Goal: Task Accomplishment & Management: Complete application form

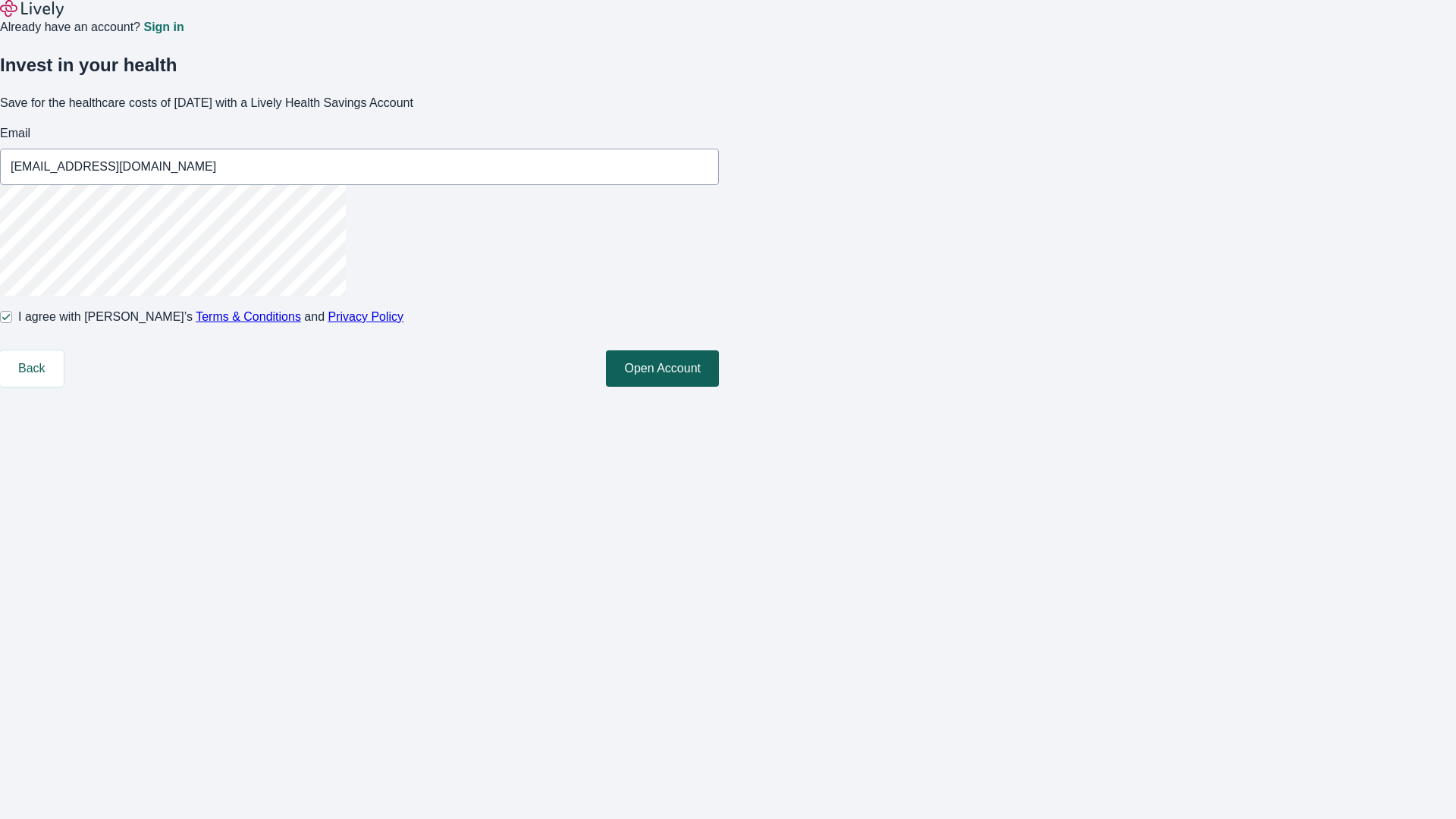
click at [719, 387] on button "Open Account" at bounding box center [662, 369] width 113 height 36
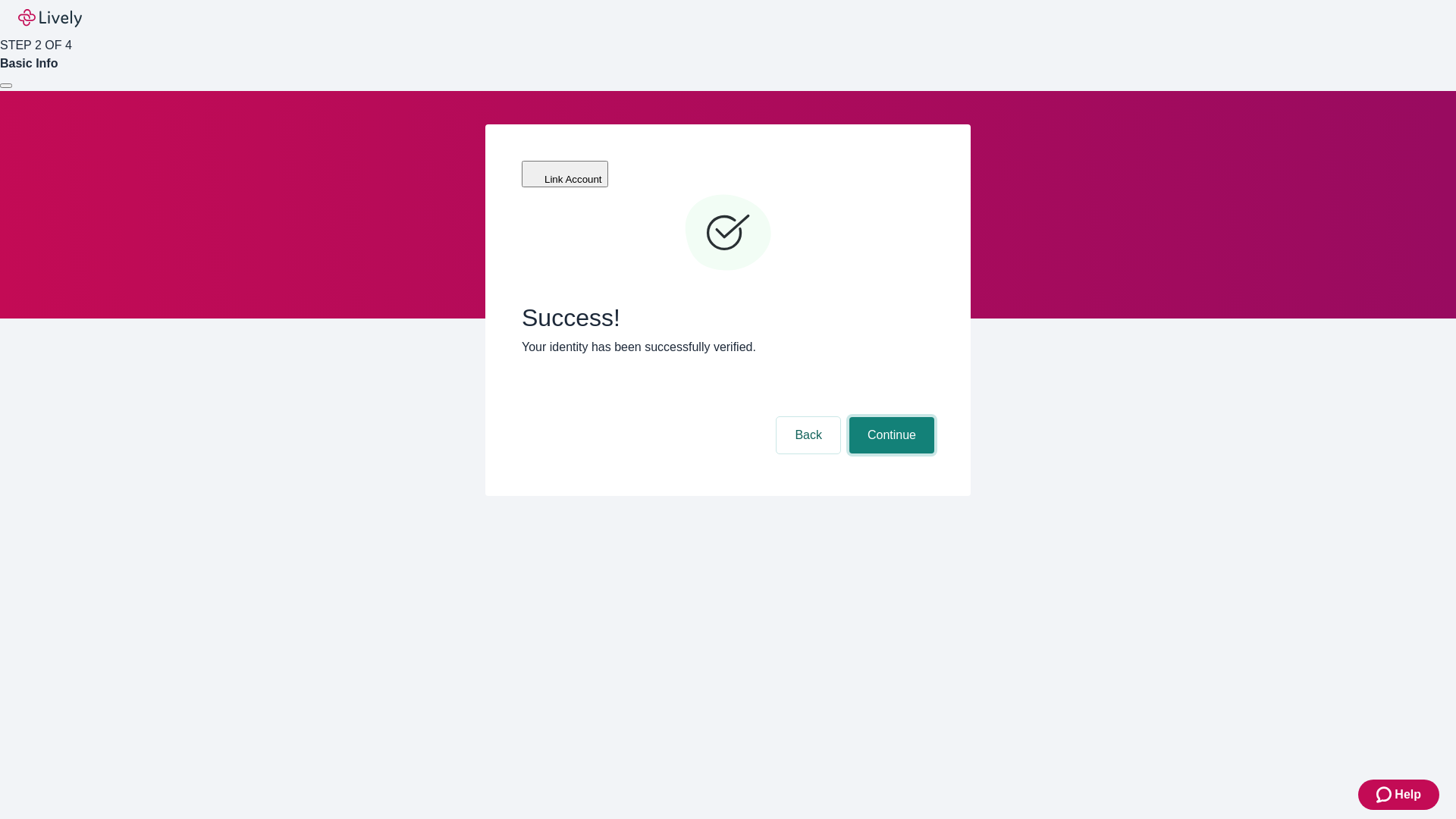
click at [888, 417] on button "Continue" at bounding box center [892, 435] width 85 height 36
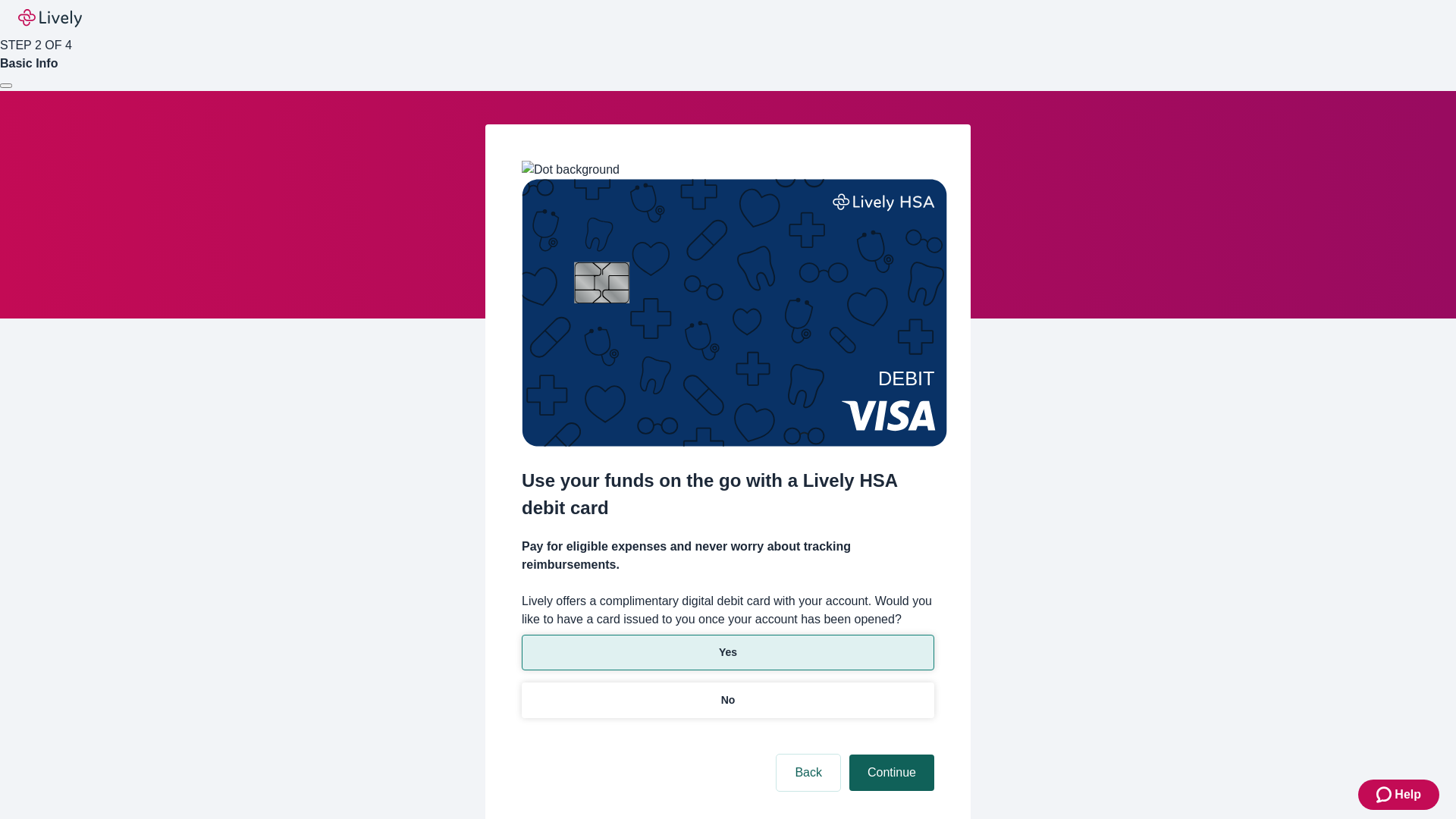
click at [727, 693] on p "No" at bounding box center [728, 701] width 15 height 16
click at [889, 755] on button "Continue" at bounding box center [892, 773] width 85 height 36
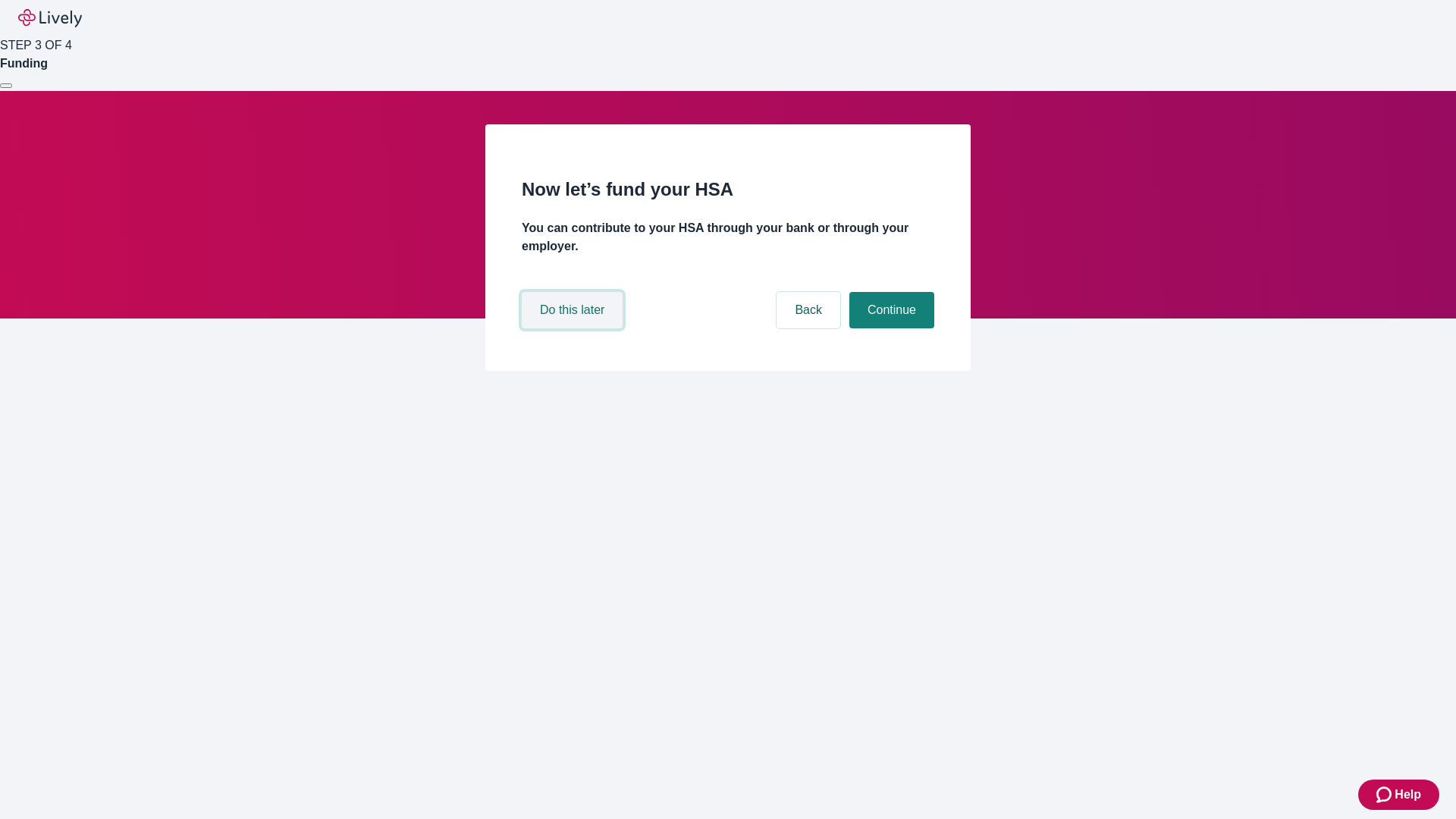
click at [574, 329] on button "Do this later" at bounding box center [572, 310] width 101 height 36
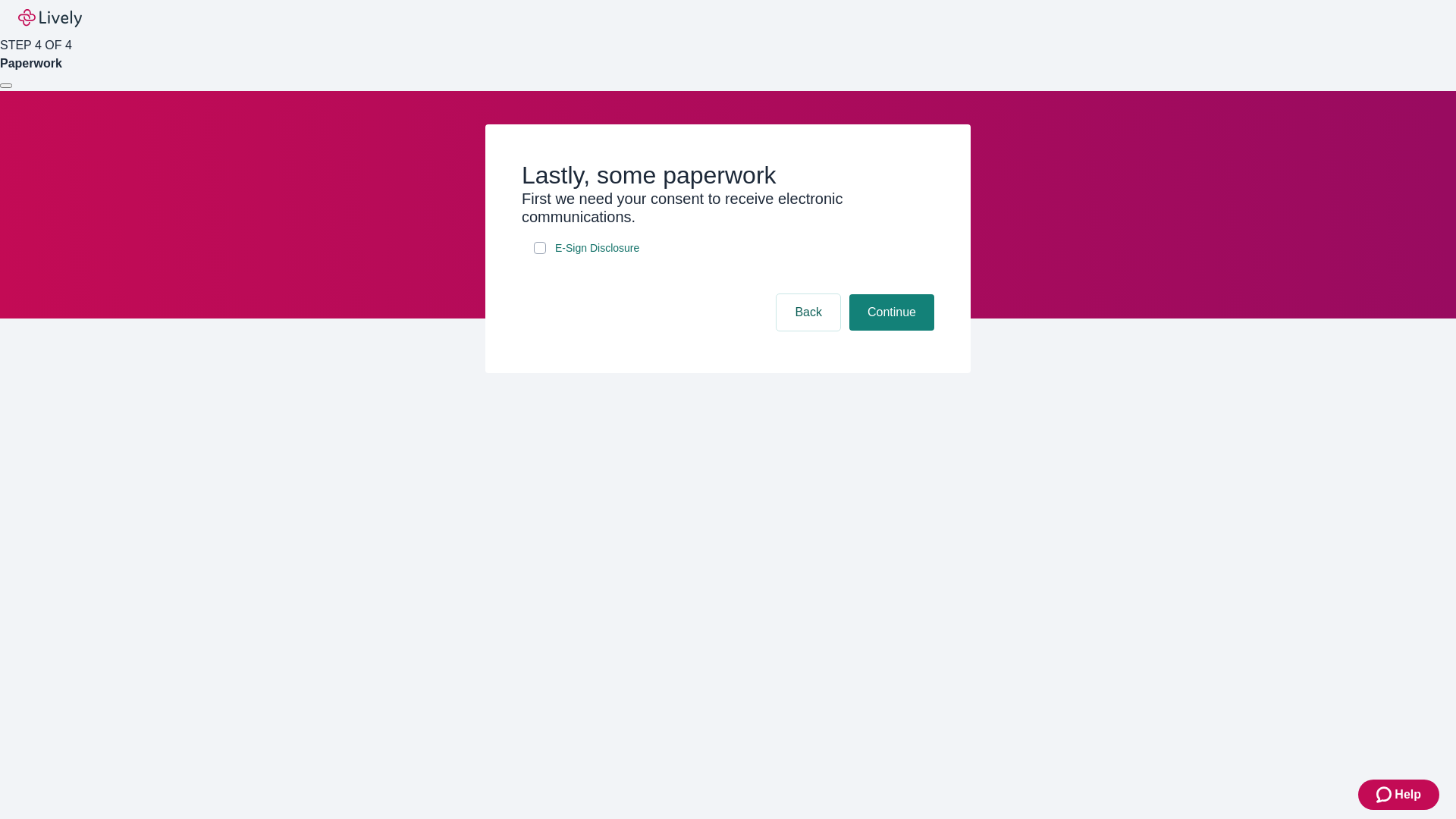
click at [540, 254] on input "E-Sign Disclosure" at bounding box center [540, 248] width 12 height 12
checkbox input "true"
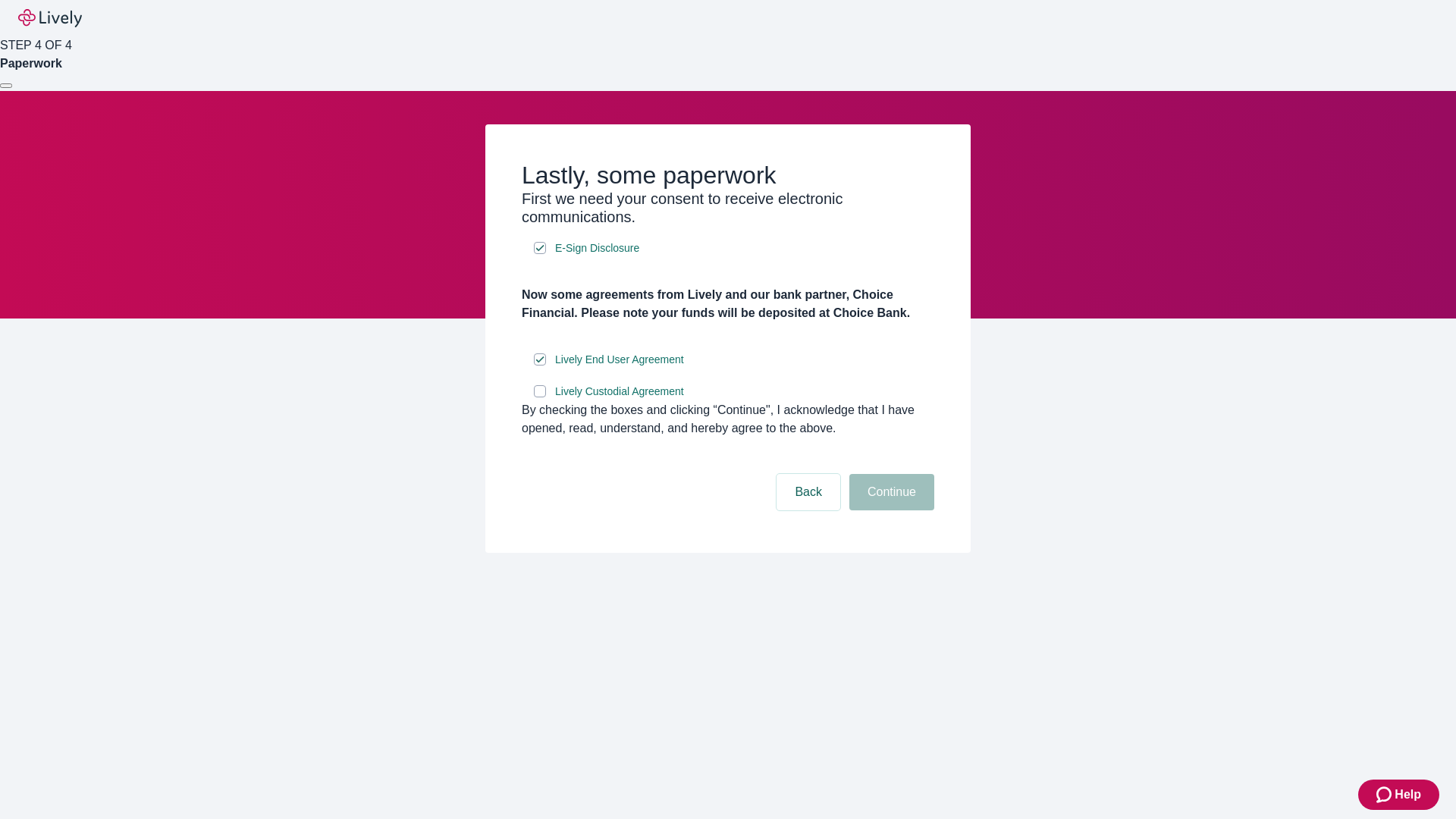
click at [540, 398] on input "Lively Custodial Agreement" at bounding box center [540, 392] width 12 height 12
checkbox input "true"
click at [889, 511] on button "Continue" at bounding box center [892, 492] width 85 height 36
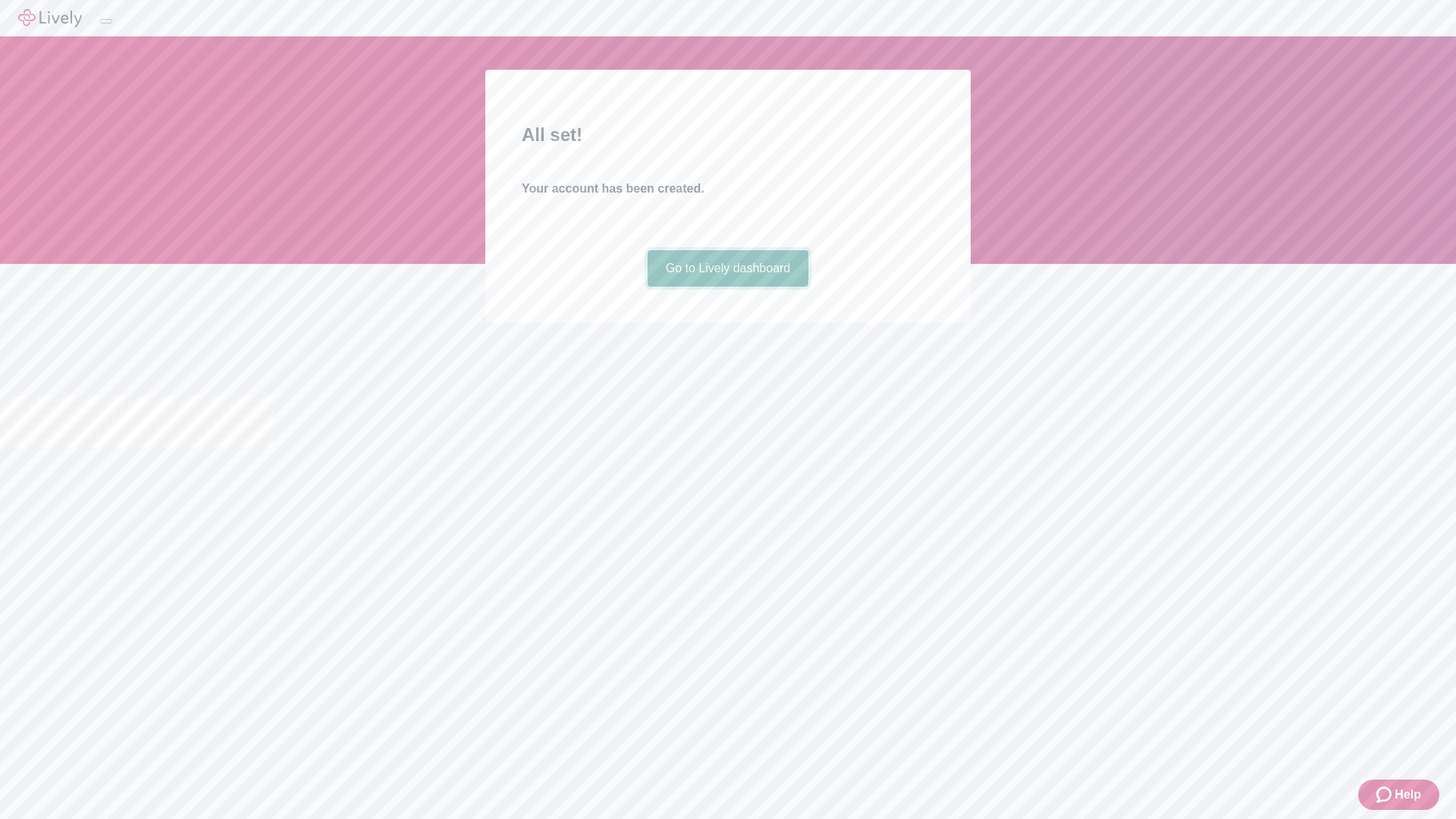
click at [727, 287] on link "Go to Lively dashboard" at bounding box center [728, 268] width 161 height 36
